Goal: Transaction & Acquisition: Book appointment/travel/reservation

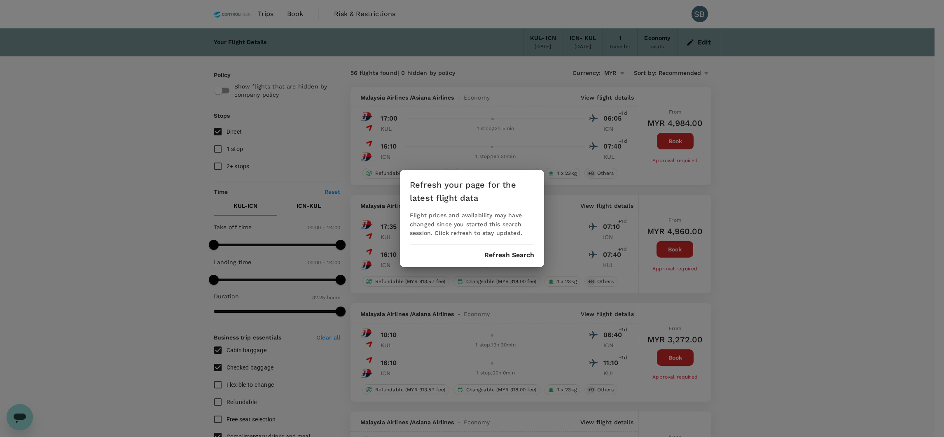
drag, startPoint x: 0, startPoint y: 0, endPoint x: 504, endPoint y: 254, distance: 564.0
click at [504, 254] on button "Refresh Search" at bounding box center [509, 255] width 50 height 7
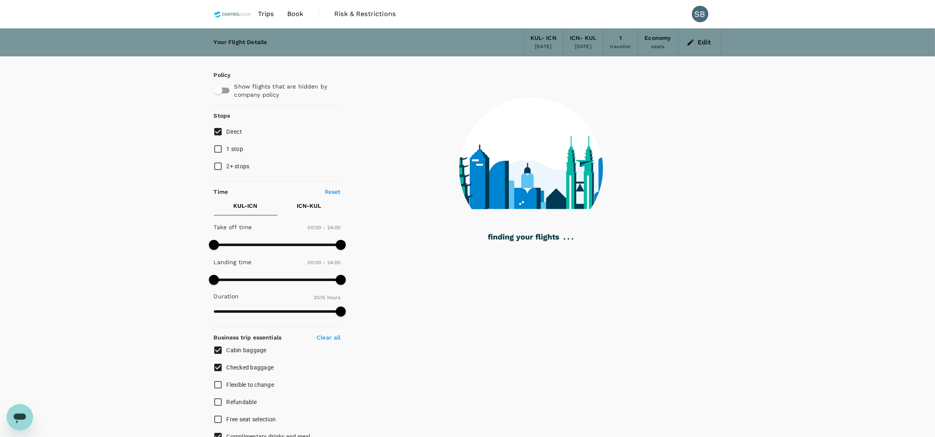
type input "1945"
checkbox input "false"
checkbox input "true"
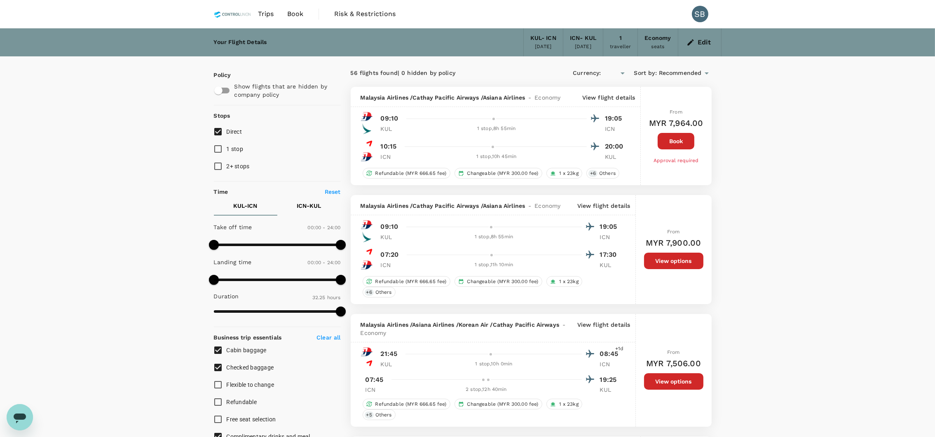
type input "MYR"
drag, startPoint x: 287, startPoint y: 19, endPoint x: 305, endPoint y: 8, distance: 21.0
click at [286, 19] on link "Book" at bounding box center [295, 14] width 30 height 28
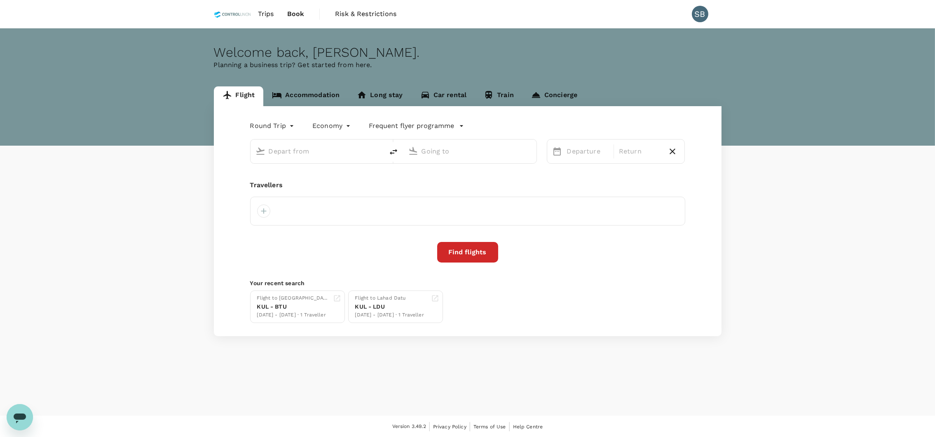
click at [305, 8] on link "Book" at bounding box center [295, 14] width 30 height 28
type input "Kuala Lumpur Intl ([GEOGRAPHIC_DATA])"
type input "Incheon Intl (ICN)"
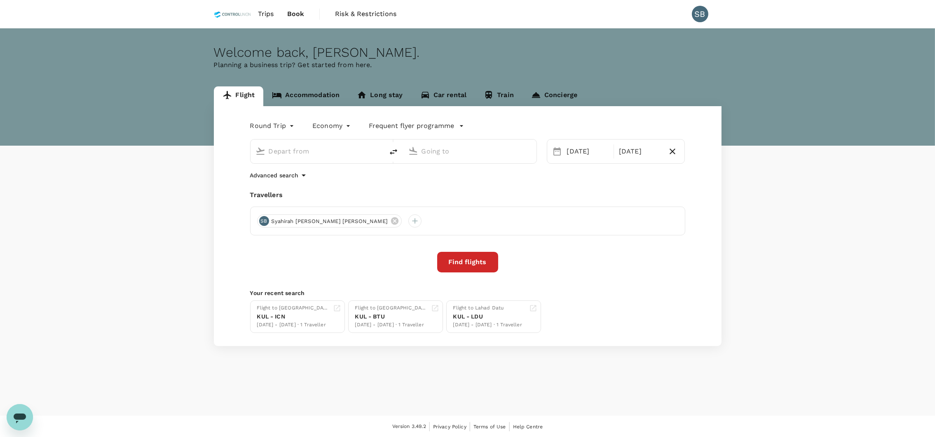
type input "Kuala Lumpur Intl ([GEOGRAPHIC_DATA])"
type input "Incheon Intl (ICN)"
click at [292, 95] on link "Accommodation" at bounding box center [305, 96] width 85 height 20
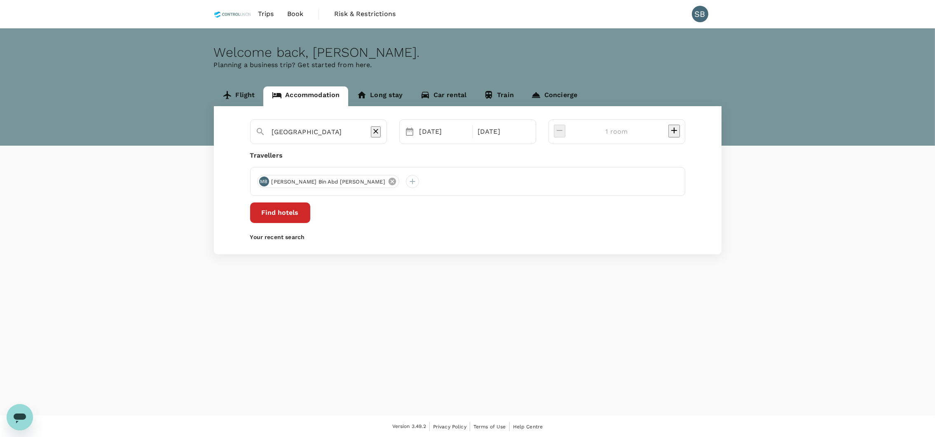
click at [388, 182] on icon at bounding box center [391, 181] width 7 height 7
click at [358, 132] on input "[GEOGRAPHIC_DATA]" at bounding box center [315, 132] width 86 height 13
click at [295, 131] on input "[GEOGRAPHIC_DATA]" at bounding box center [315, 132] width 86 height 13
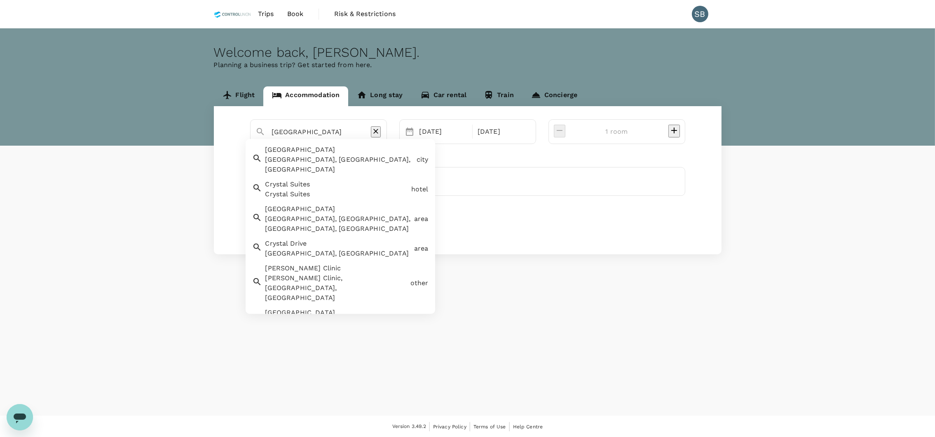
click at [295, 131] on input "[GEOGRAPHIC_DATA]" at bounding box center [315, 132] width 86 height 13
paste input "[PERSON_NAME][GEOGRAPHIC_DATA] (CCHJB)"
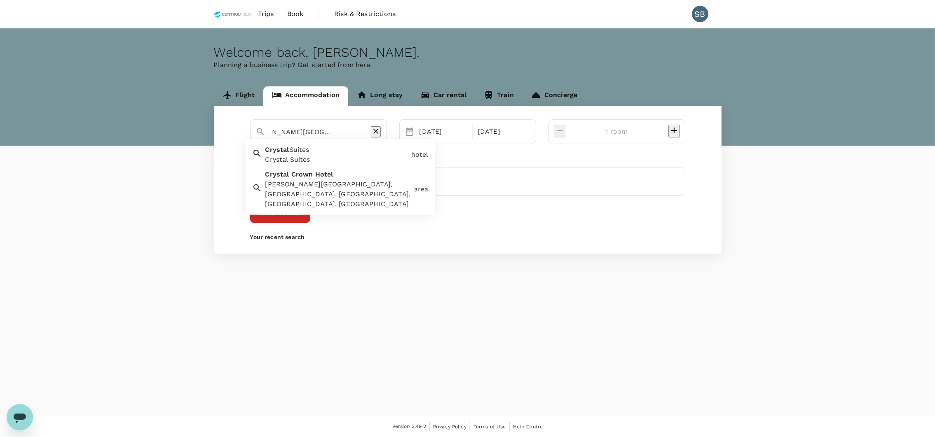
click at [343, 182] on div "[PERSON_NAME][GEOGRAPHIC_DATA], [GEOGRAPHIC_DATA], [GEOGRAPHIC_DATA], [GEOGRAPH…" at bounding box center [337, 195] width 145 height 30
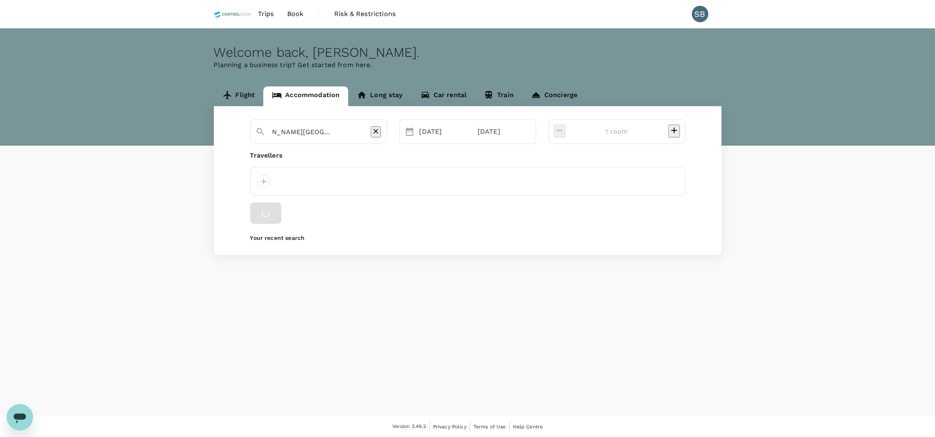
scroll to position [0, 0]
type input "[PERSON_NAME][GEOGRAPHIC_DATA]"
click at [471, 135] on div "[DATE]" at bounding box center [443, 132] width 55 height 16
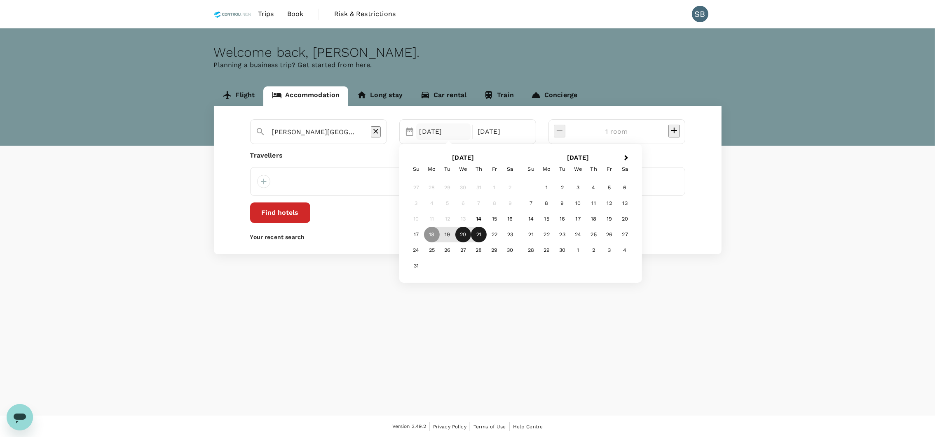
click at [471, 236] on div "20" at bounding box center [463, 235] width 16 height 16
click at [502, 236] on div "22" at bounding box center [494, 235] width 16 height 16
drag, startPoint x: 265, startPoint y: 182, endPoint x: 276, endPoint y: 187, distance: 12.2
click at [265, 182] on div at bounding box center [263, 181] width 13 height 13
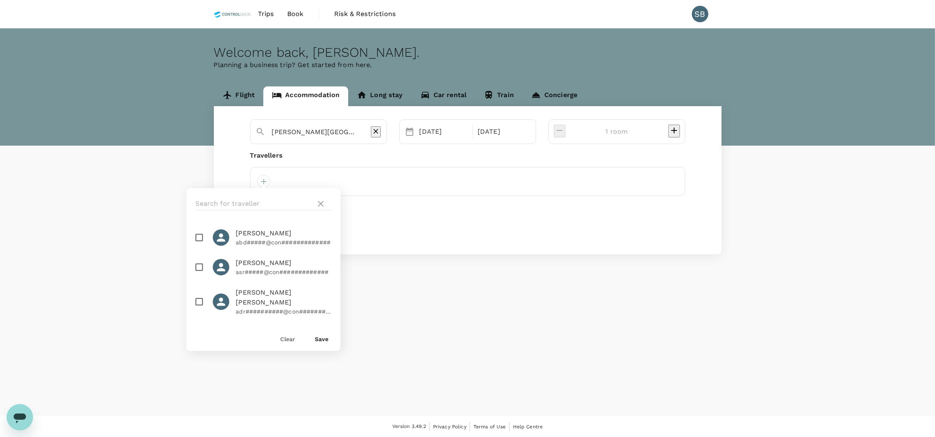
click at [248, 194] on div at bounding box center [263, 203] width 154 height 31
click at [255, 210] on div at bounding box center [263, 203] width 154 height 31
click at [256, 201] on input "text" at bounding box center [253, 203] width 117 height 13
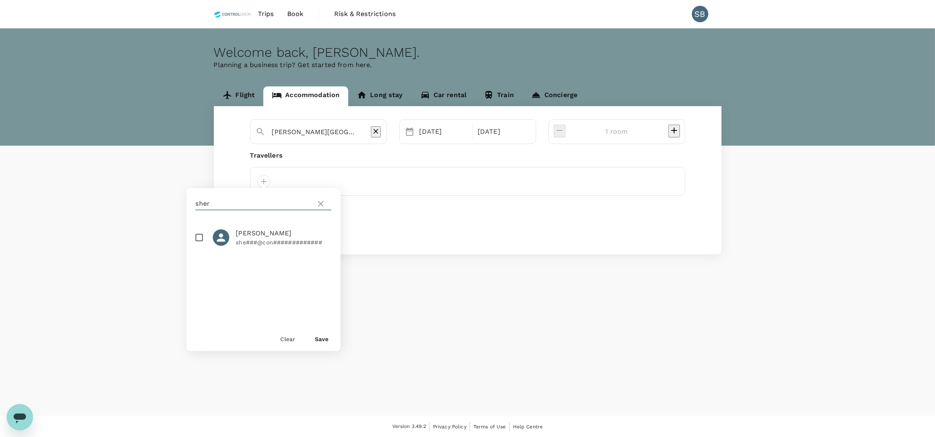
type input "sher"
click at [200, 240] on input "checkbox" at bounding box center [198, 237] width 17 height 17
checkbox input "true"
click at [313, 340] on div "Save" at bounding box center [318, 335] width 20 height 16
click at [325, 337] on button "Save" at bounding box center [322, 339] width 14 height 7
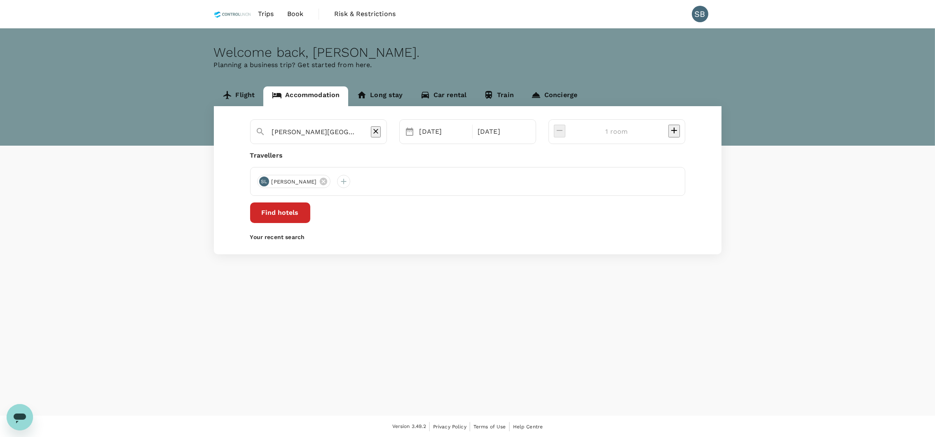
click at [310, 213] on button "Find hotels" at bounding box center [280, 213] width 60 height 21
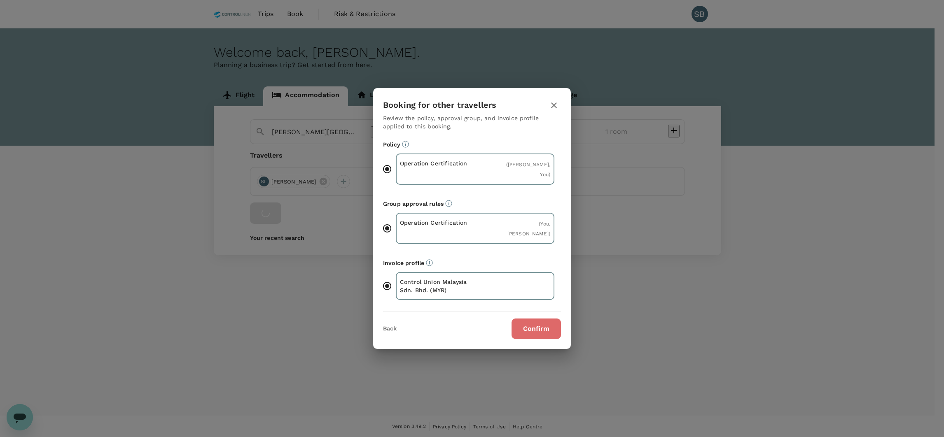
click at [526, 323] on button "Confirm" at bounding box center [536, 329] width 49 height 21
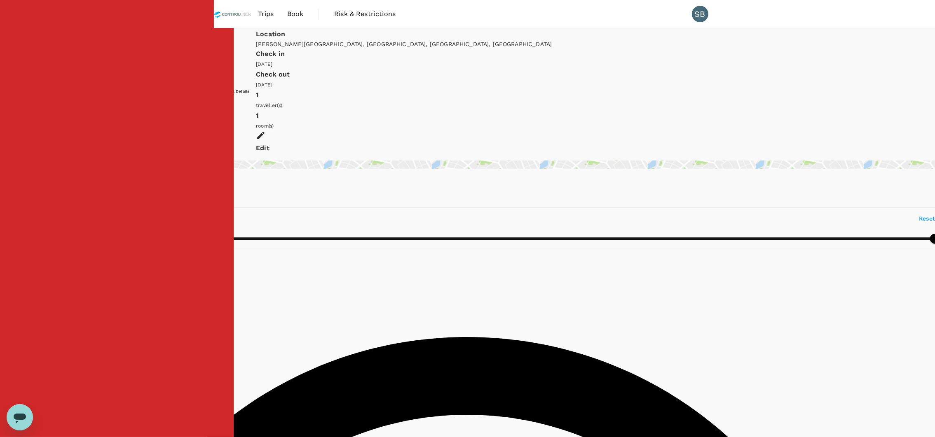
type input "520.56"
type input "57.56"
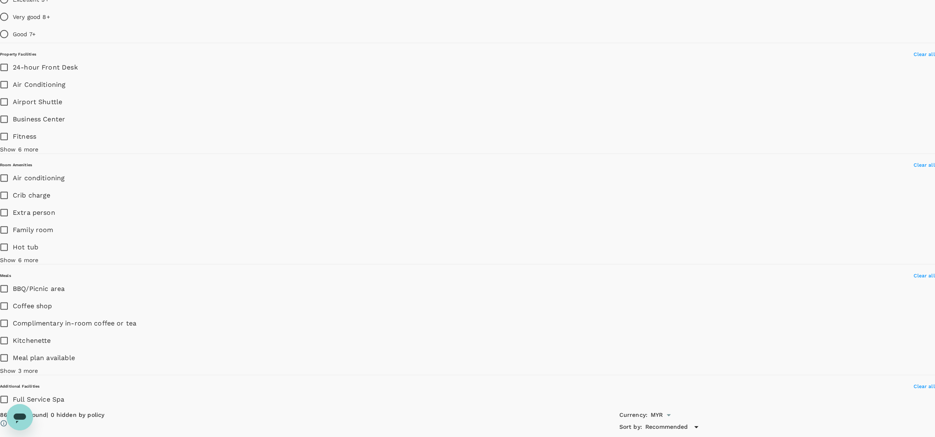
scroll to position [1359, 0]
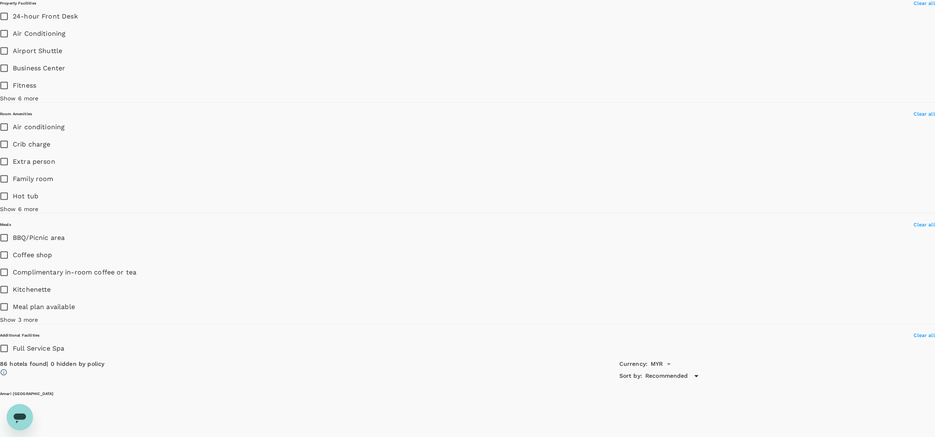
type input "1665.56"
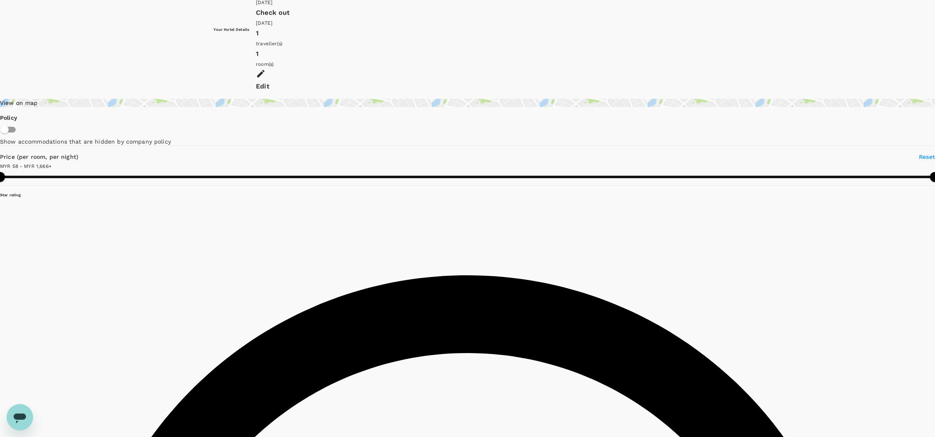
scroll to position [124, 0]
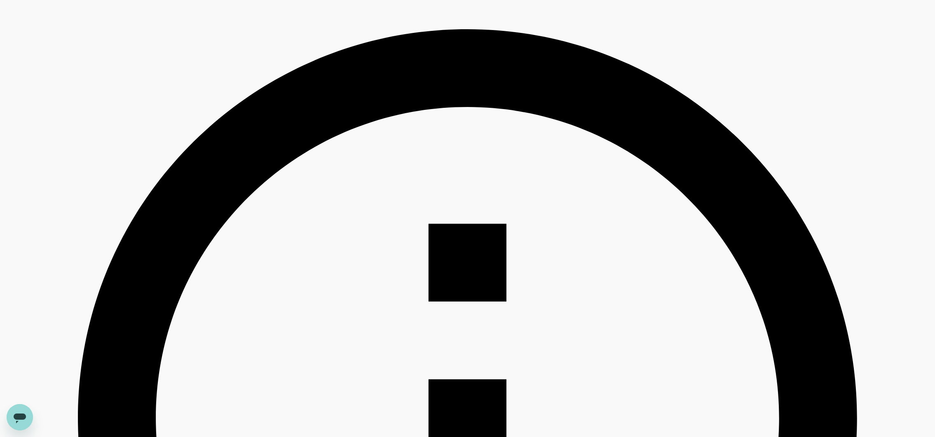
scroll to position [308, 0]
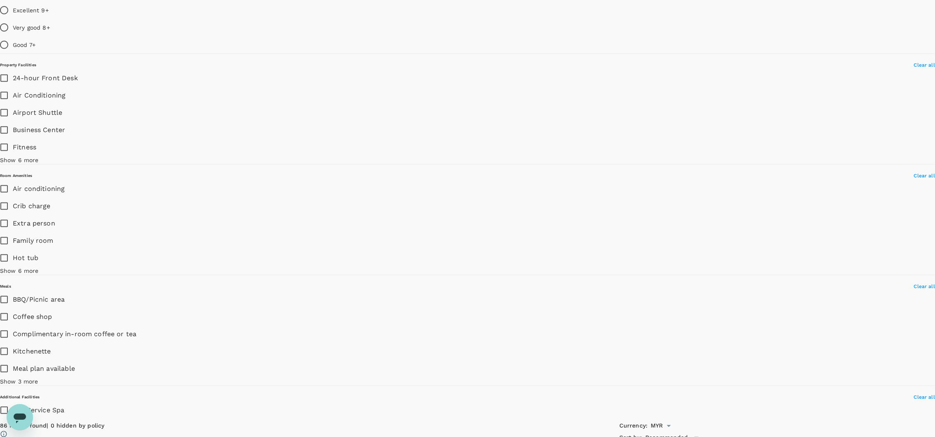
scroll to position [1359, 0]
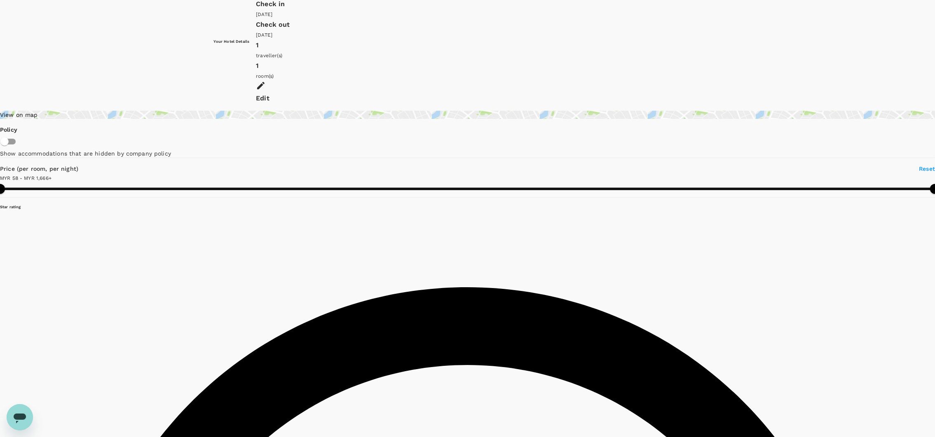
scroll to position [0, 0]
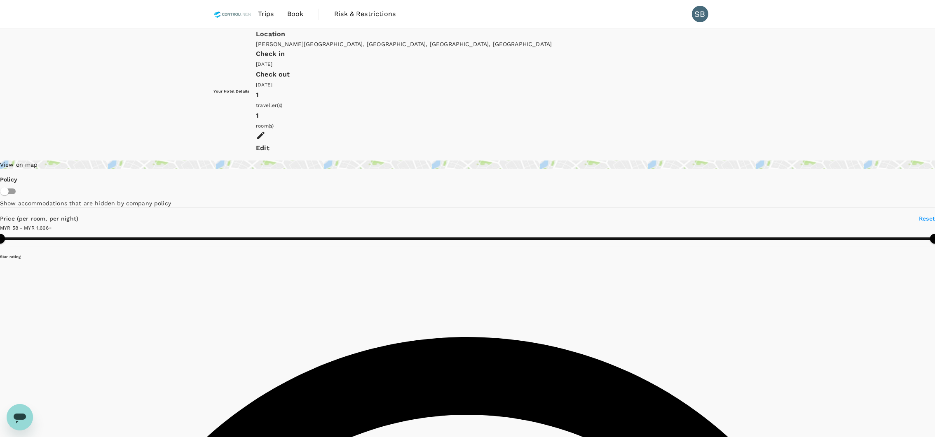
click at [264, 132] on icon at bounding box center [260, 135] width 7 height 7
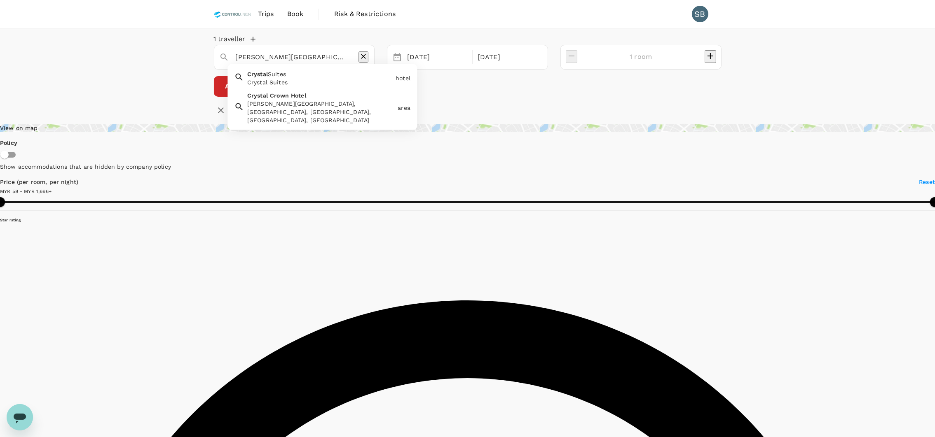
drag, startPoint x: 340, startPoint y: 67, endPoint x: 126, endPoint y: 64, distance: 213.4
click at [126, 64] on div "1 traveller [PERSON_NAME][GEOGRAPHIC_DATA][PERSON_NAME] hotel [PERSON_NAME][GEO…" at bounding box center [467, 72] width 935 height 89
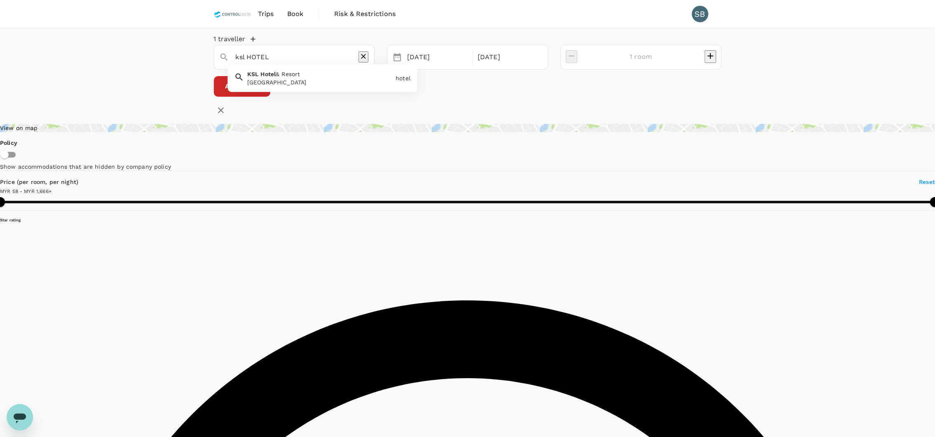
type input "[PERSON_NAME][GEOGRAPHIC_DATA]"
click at [270, 89] on button "Apply edit" at bounding box center [242, 86] width 56 height 21
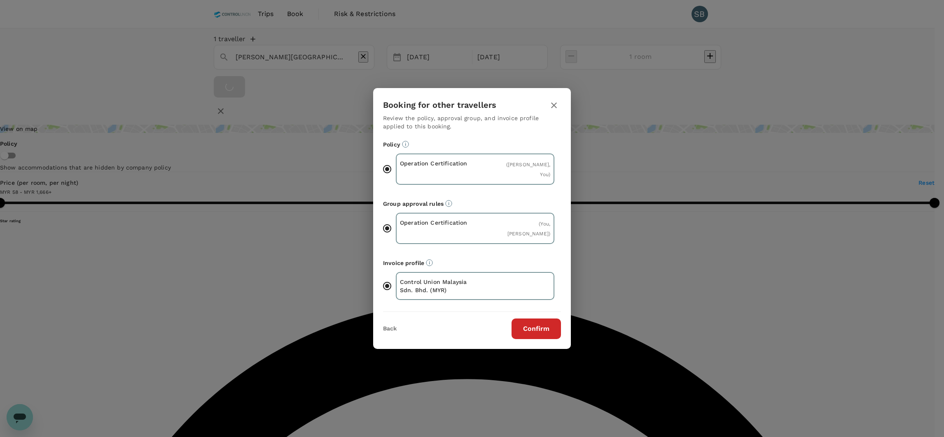
click at [534, 330] on button "Confirm" at bounding box center [536, 329] width 49 height 21
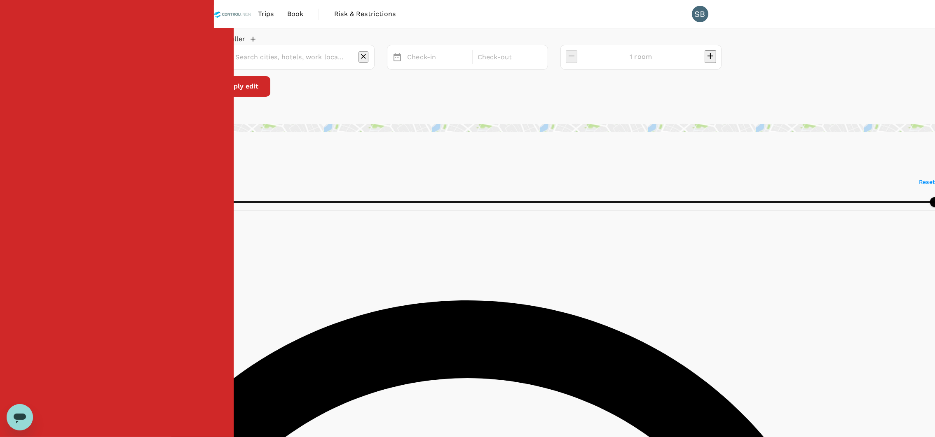
type input "[PERSON_NAME][GEOGRAPHIC_DATA]"
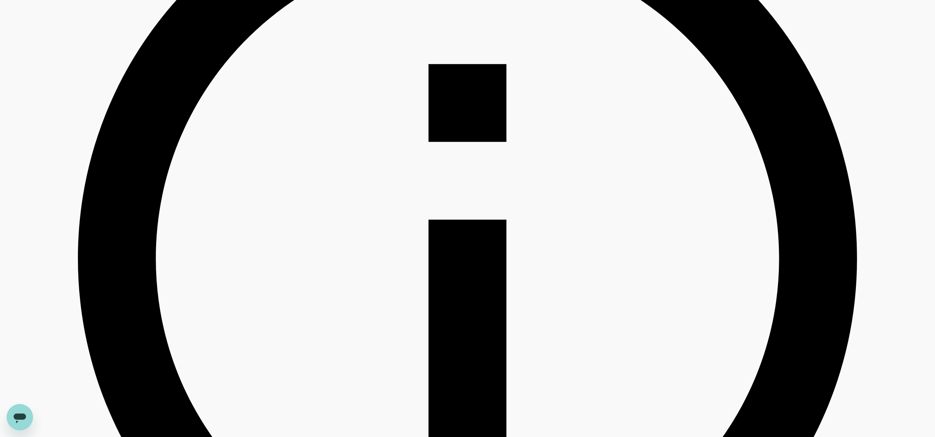
scroll to position [432, 0]
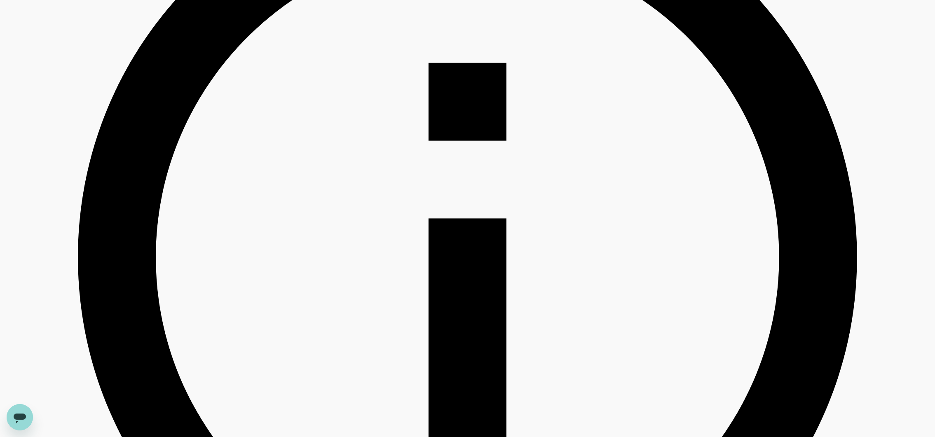
type input "1666.56"
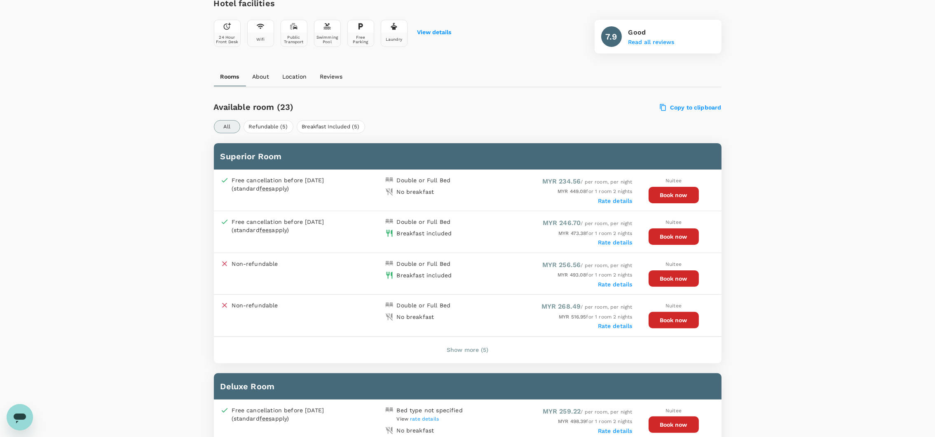
scroll to position [308, 0]
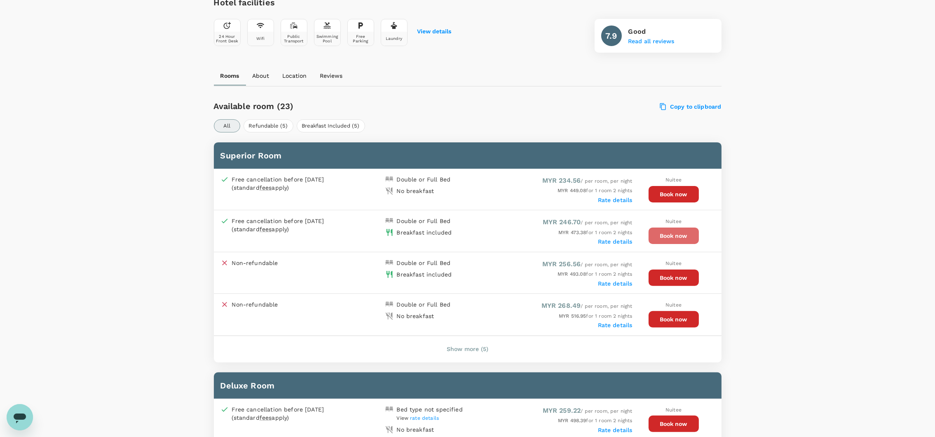
click at [664, 238] on button "Book now" at bounding box center [673, 236] width 50 height 16
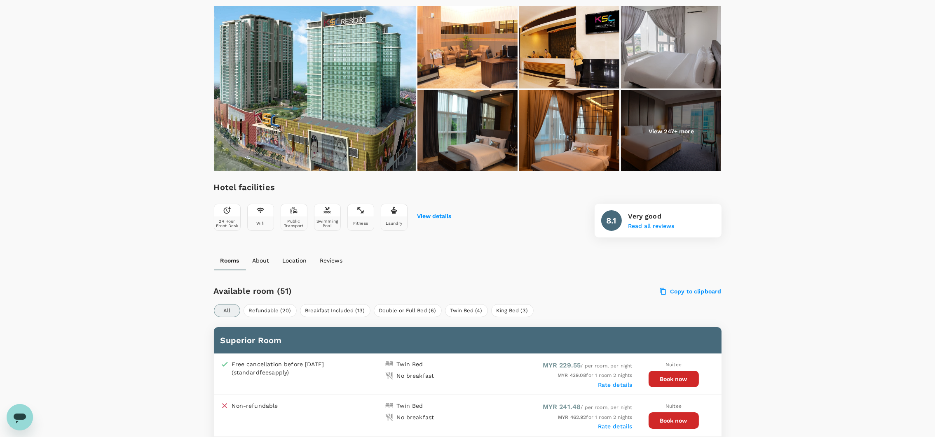
scroll to position [308, 0]
